Goal: Task Accomplishment & Management: Manage account settings

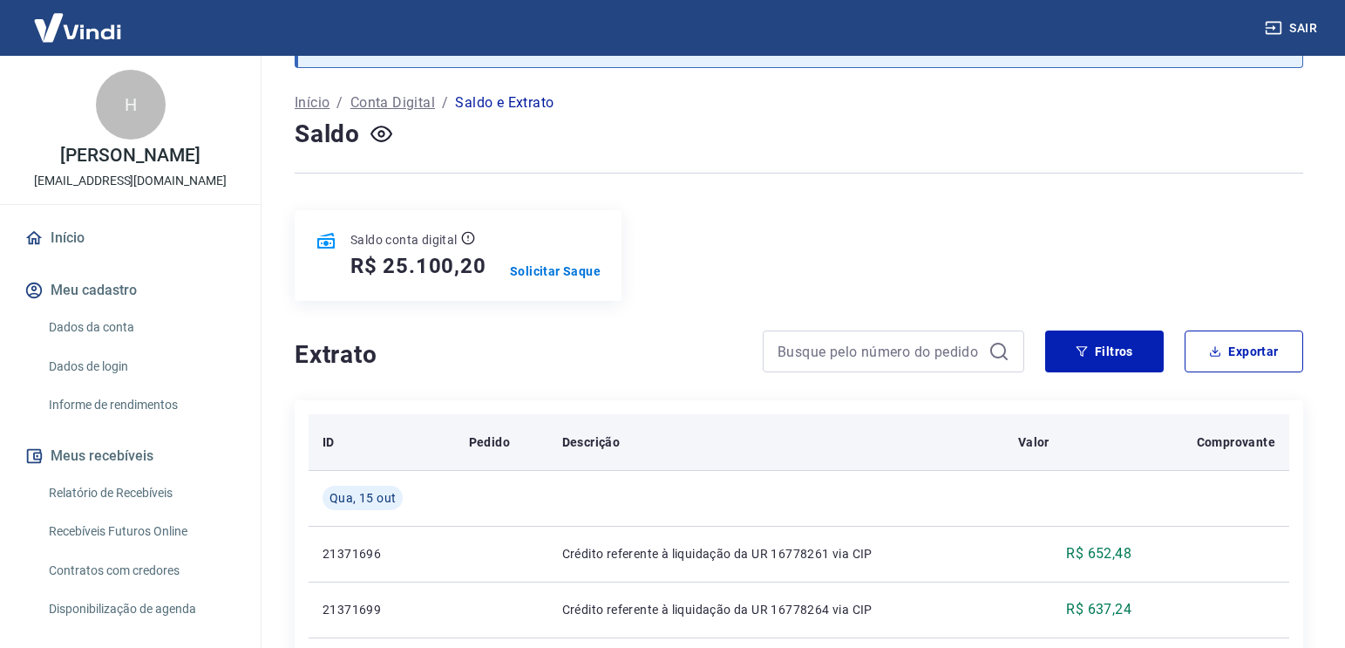
scroll to position [174, 0]
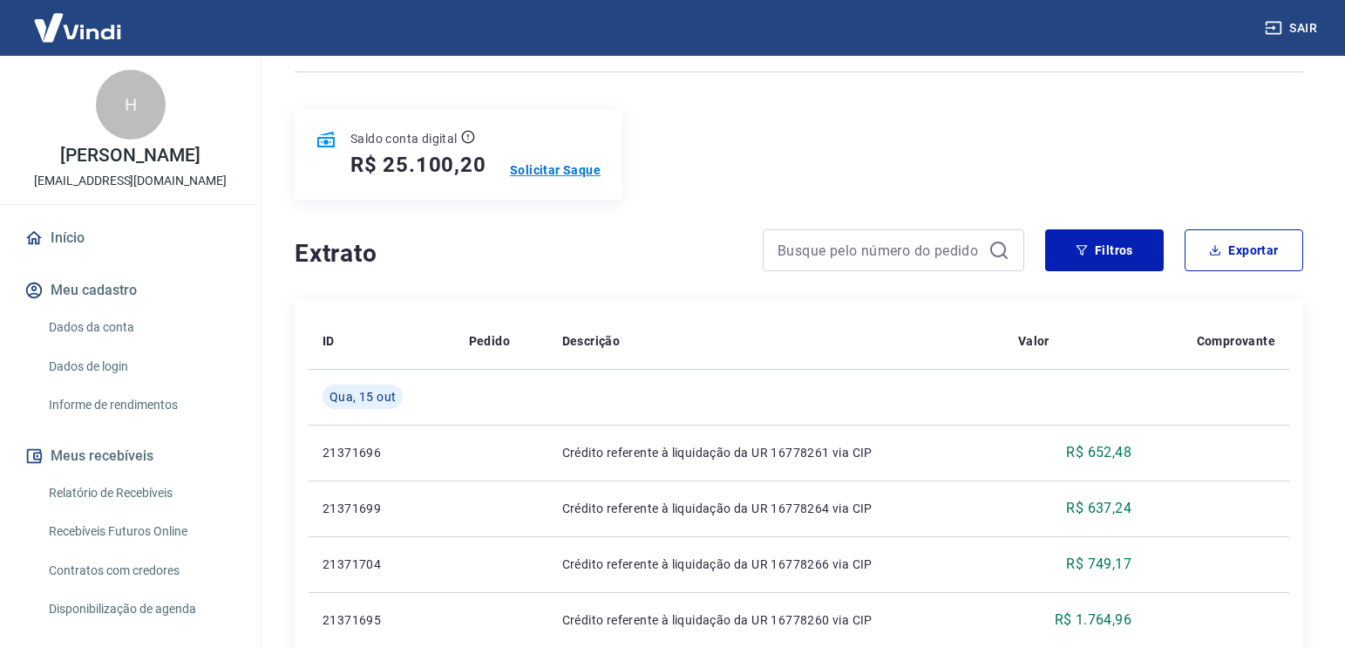
click at [534, 174] on p "Solicitar Saque" at bounding box center [555, 169] width 91 height 17
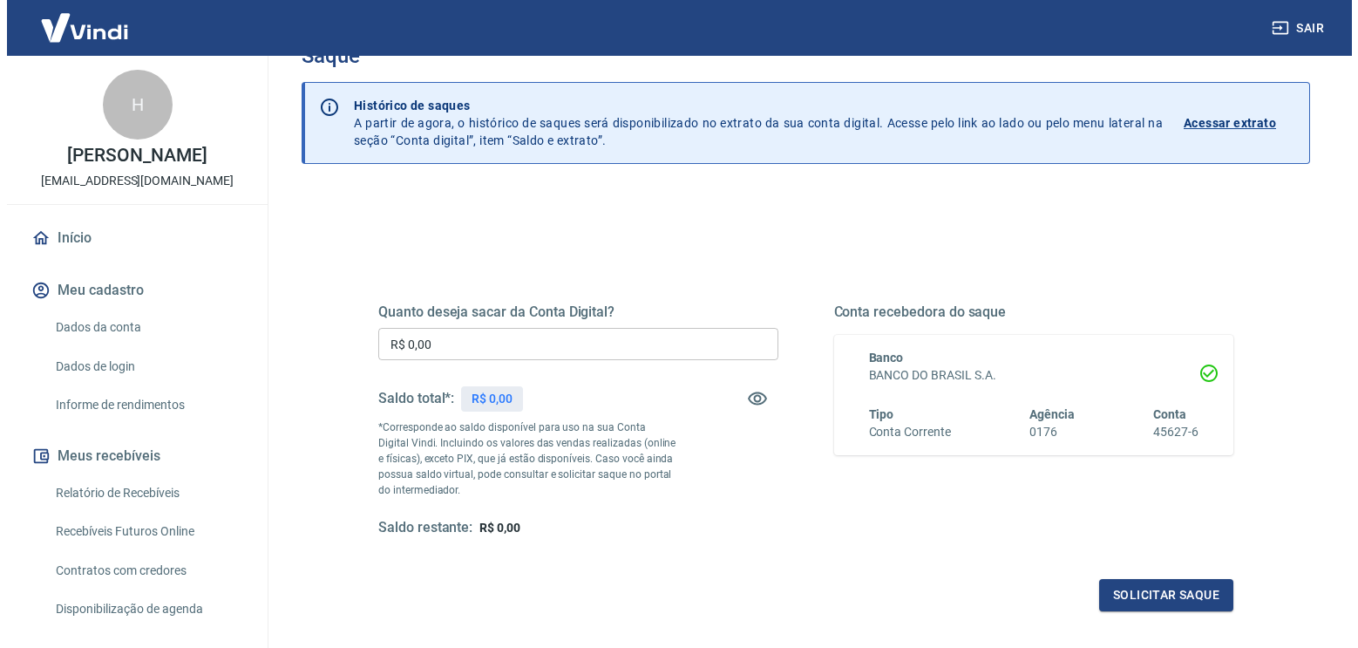
scroll to position [87, 0]
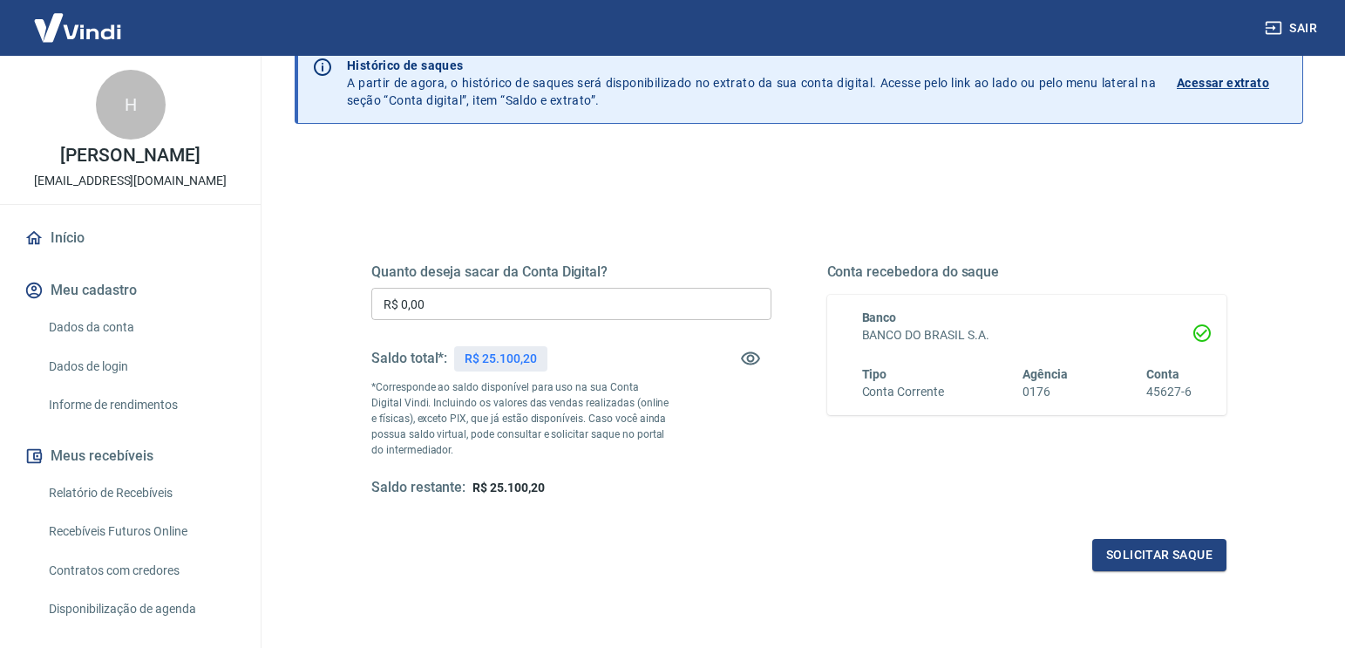
click at [542, 302] on input "R$ 0,00" at bounding box center [571, 304] width 400 height 32
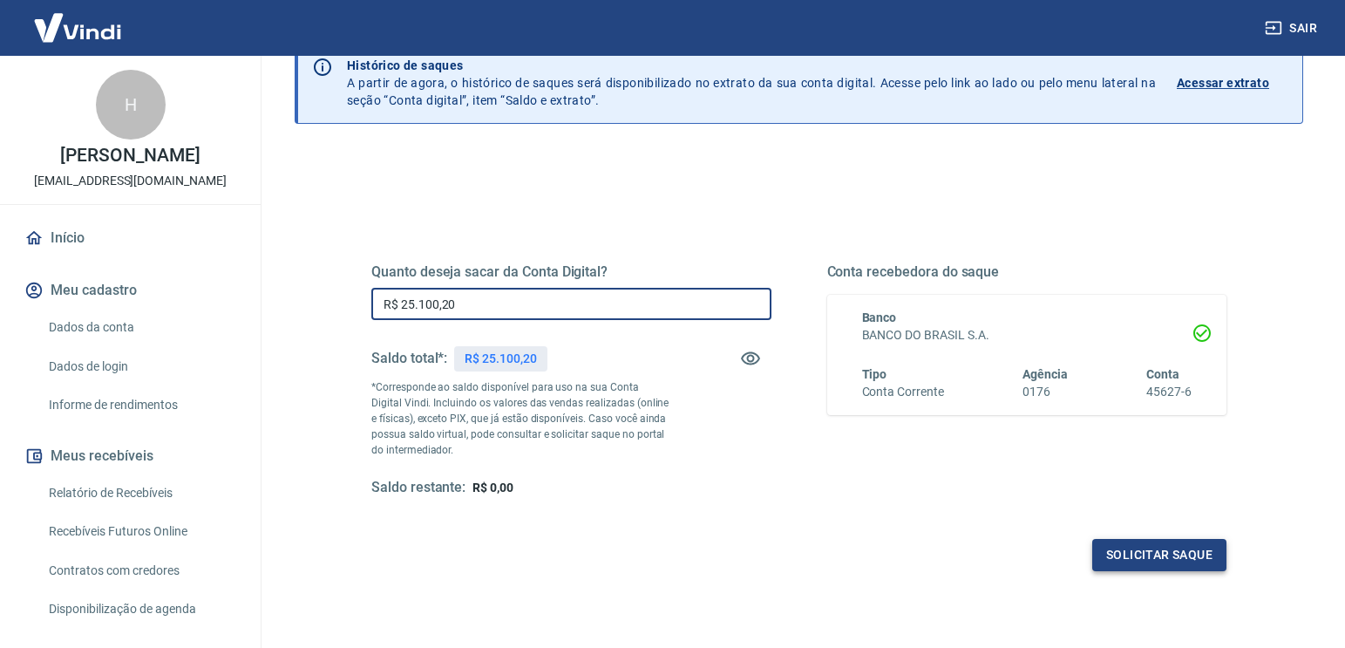
type input "R$ 25.100,20"
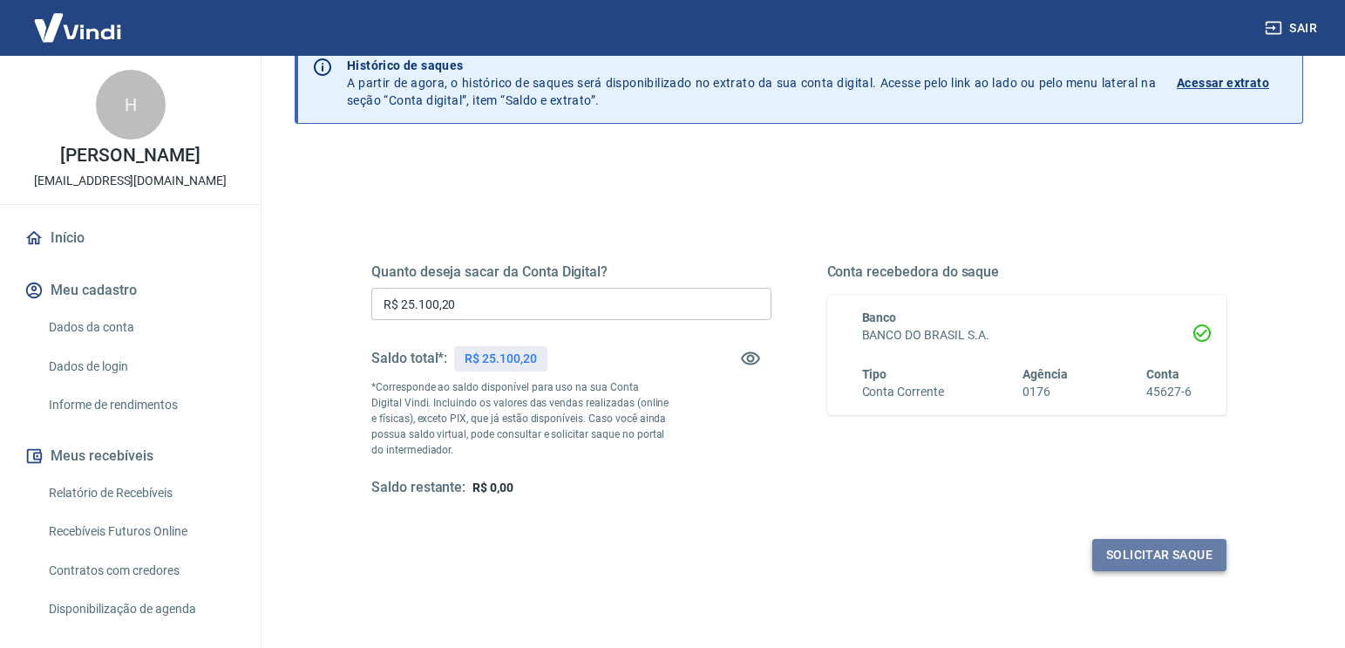
click at [1166, 546] on button "Solicitar saque" at bounding box center [1159, 555] width 134 height 32
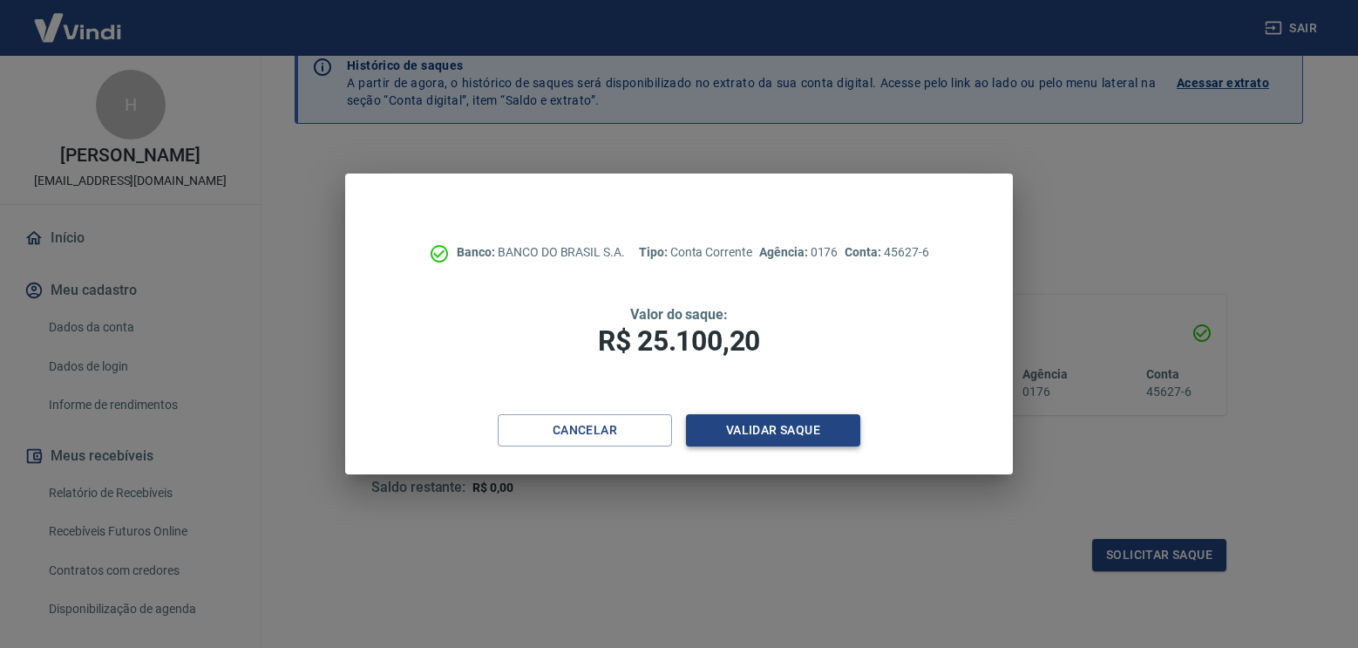
click at [758, 437] on button "Validar saque" at bounding box center [773, 430] width 174 height 32
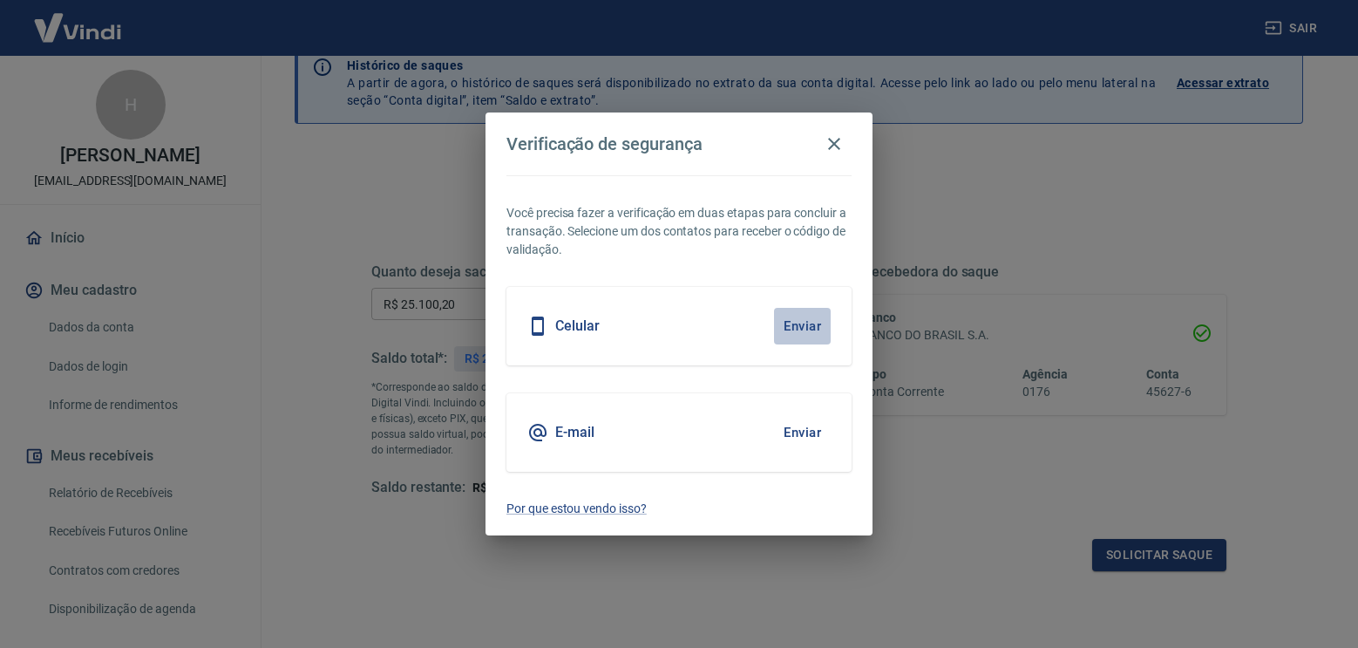
click at [809, 325] on button "Enviar" at bounding box center [802, 326] width 57 height 37
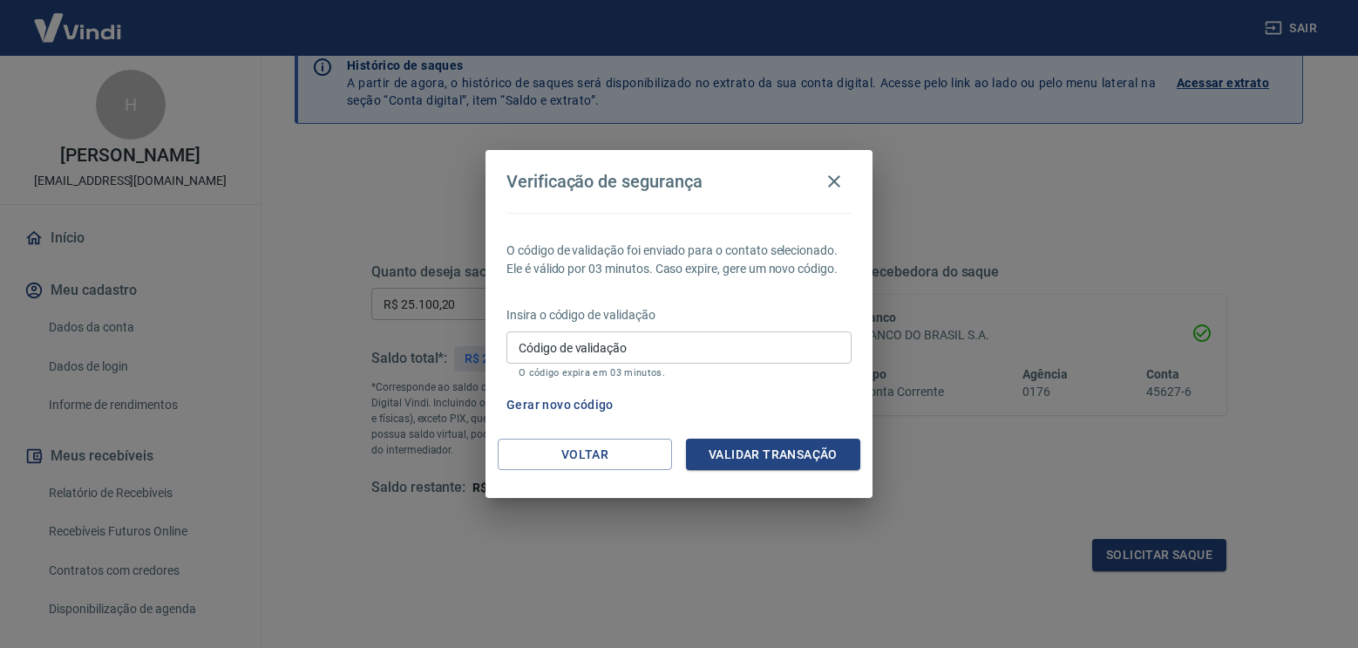
drag, startPoint x: 754, startPoint y: 351, endPoint x: 790, endPoint y: 351, distance: 35.7
click at [754, 351] on input "Código de validação" at bounding box center [678, 347] width 345 height 32
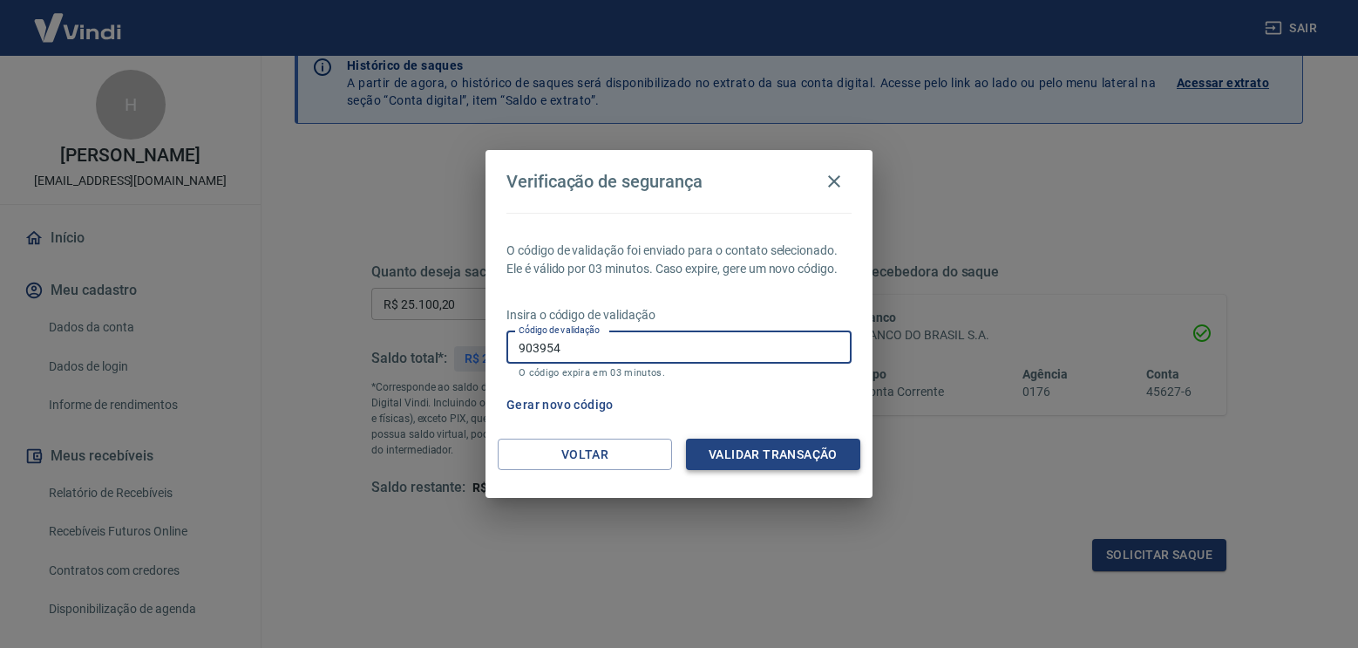
type input "903954"
click at [774, 462] on button "Validar transação" at bounding box center [773, 454] width 174 height 32
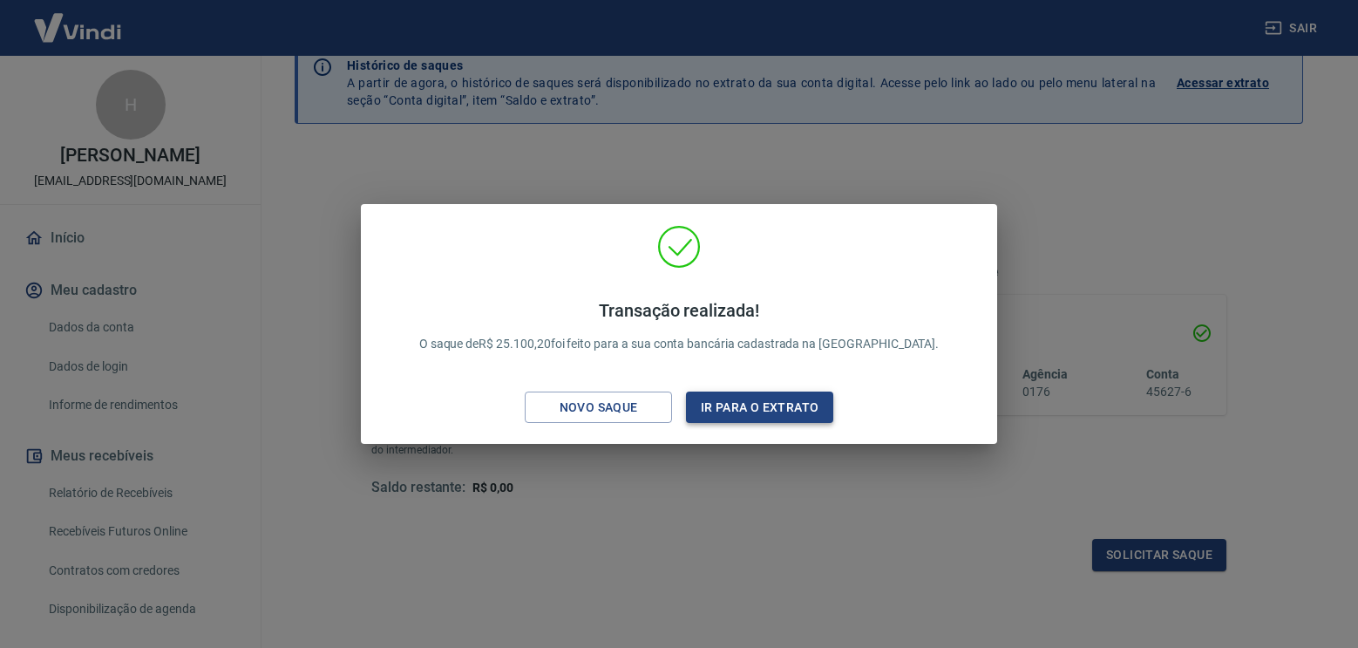
click at [748, 404] on button "Ir para o extrato" at bounding box center [759, 407] width 147 height 32
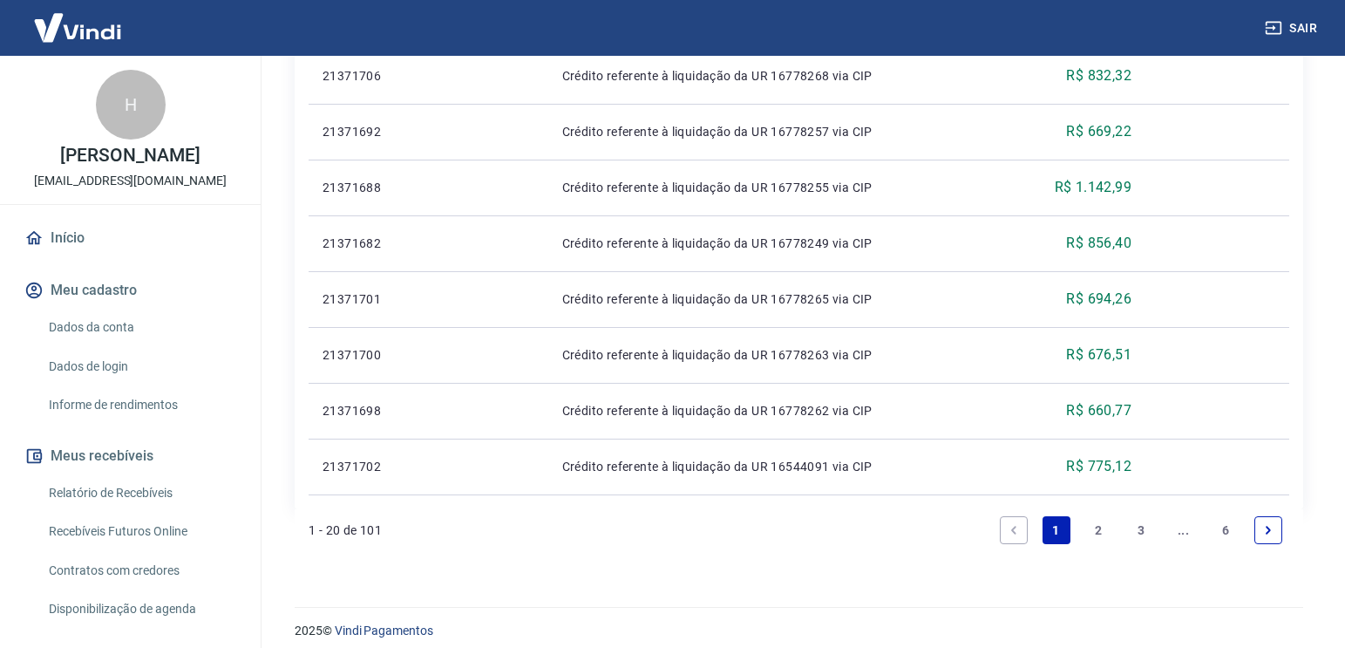
scroll to position [1233, 0]
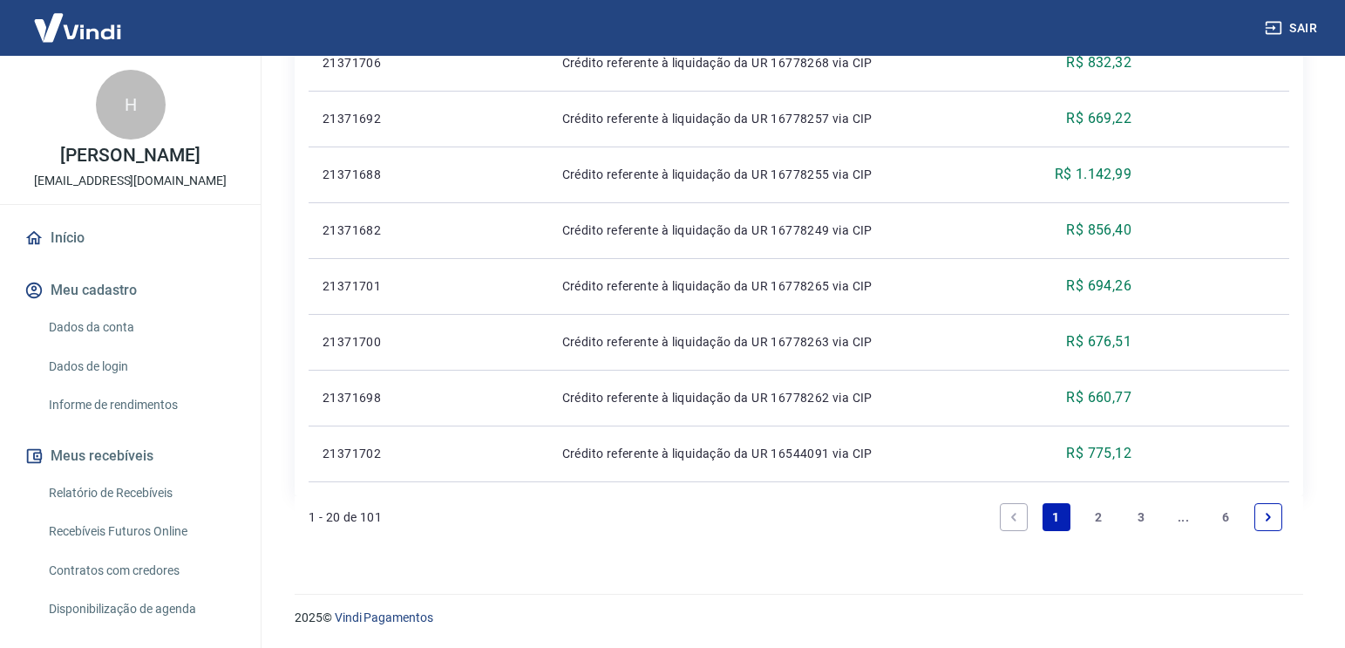
click at [1230, 516] on link "6" at bounding box center [1225, 517] width 28 height 28
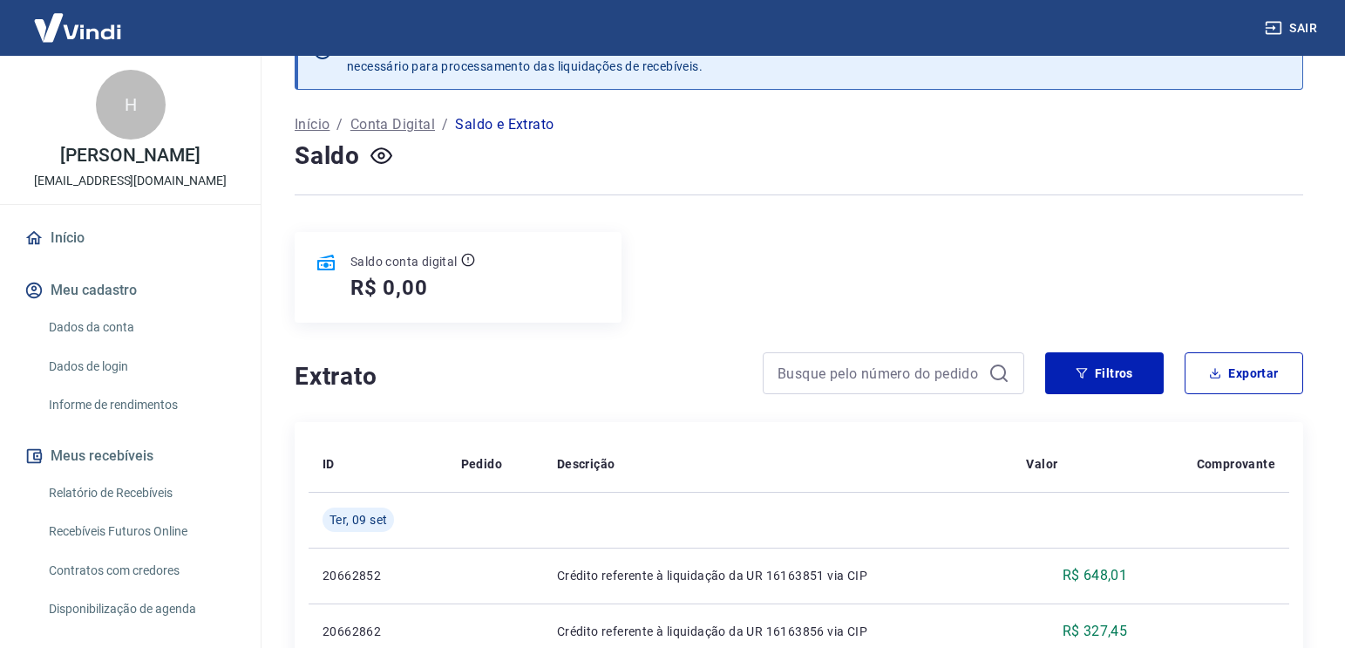
scroll to position [229, 0]
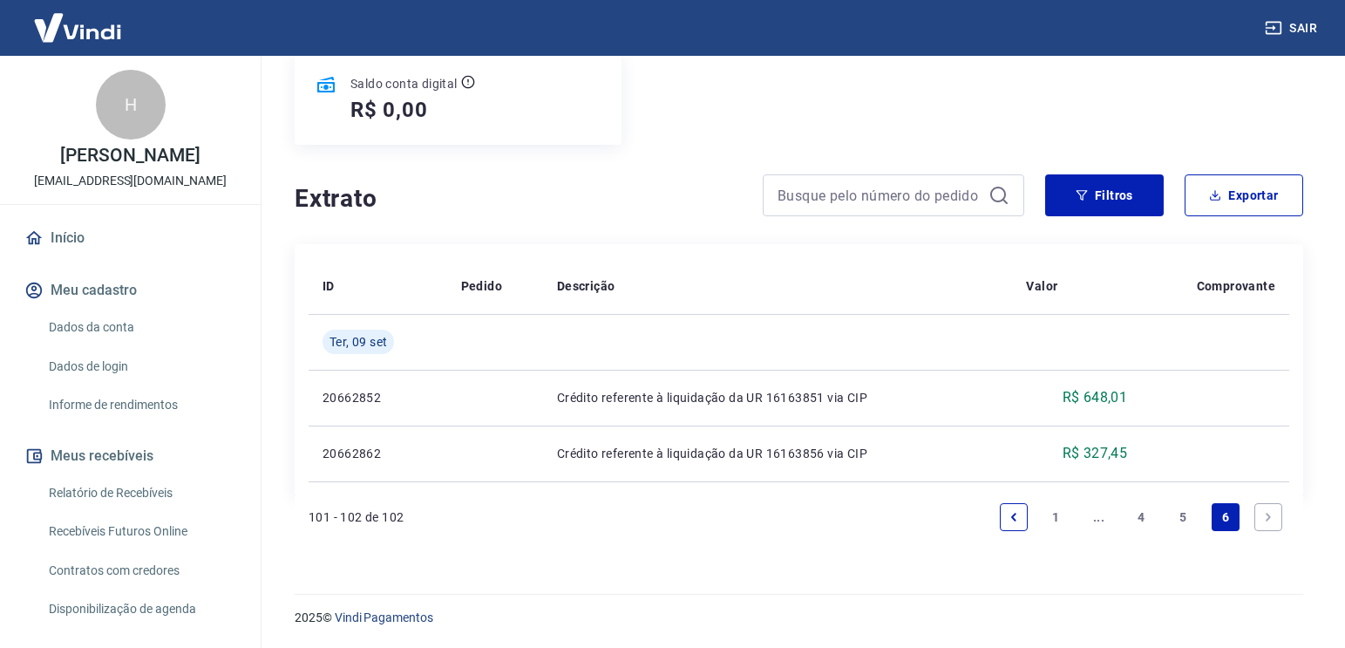
click at [1048, 520] on link "1" at bounding box center [1056, 517] width 28 height 28
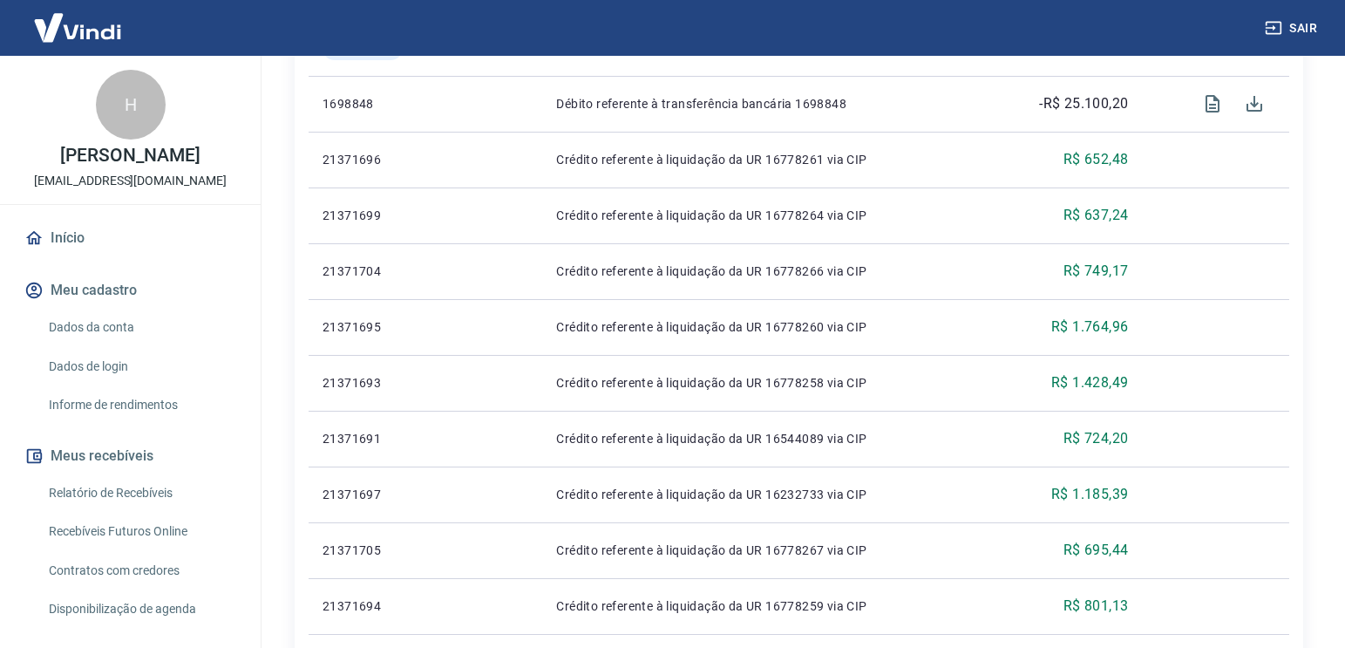
scroll to position [261, 0]
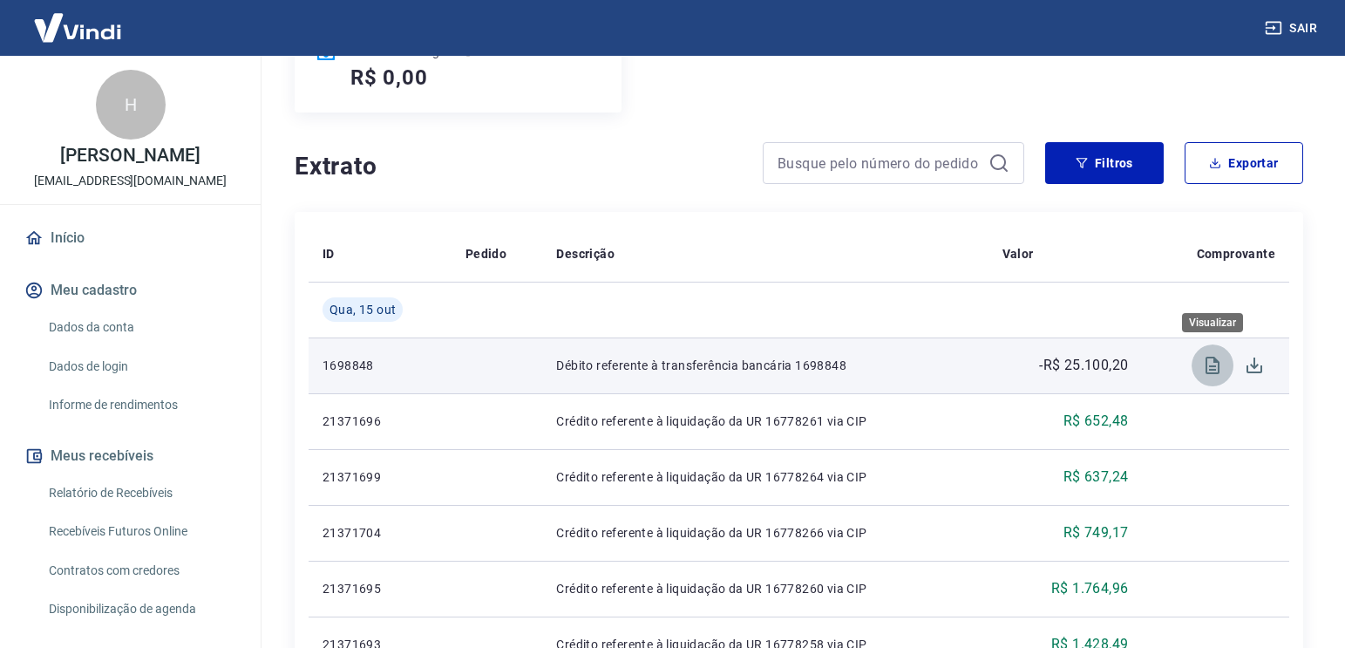
click at [1209, 365] on icon "Visualizar" at bounding box center [1212, 364] width 14 height 17
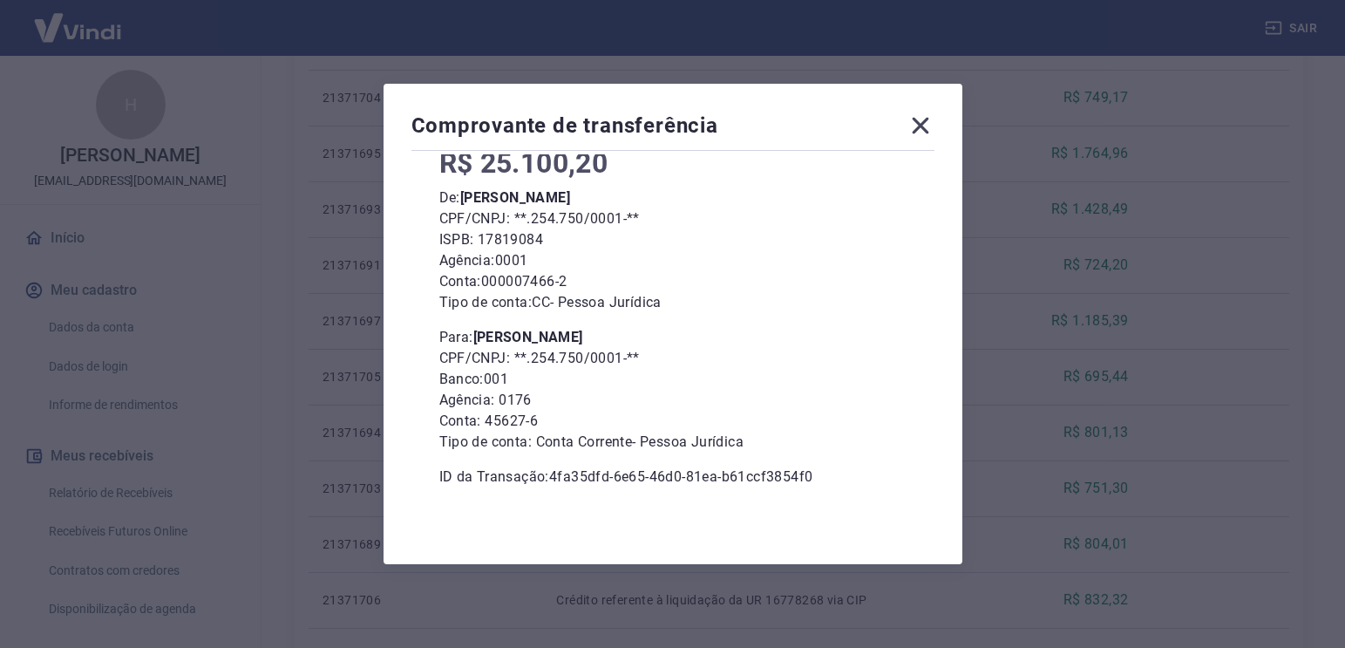
scroll to position [697, 0]
click at [926, 130] on icon at bounding box center [920, 126] width 28 height 28
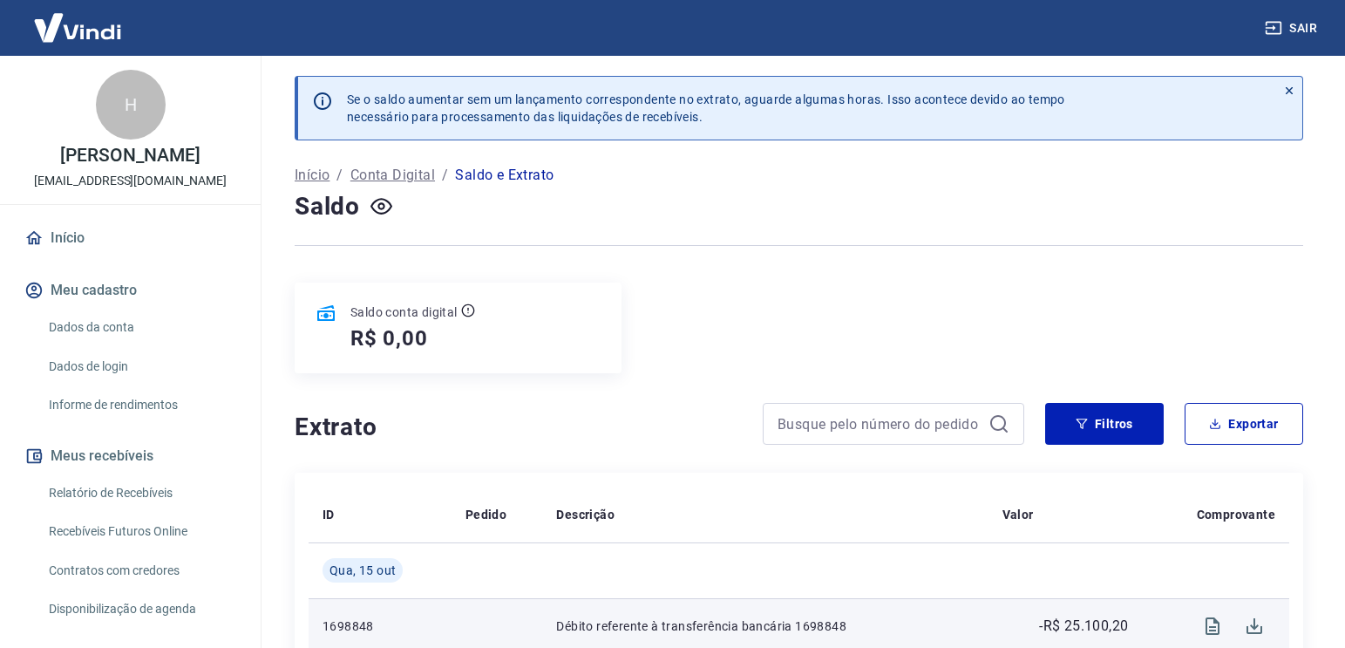
scroll to position [0, 0]
